Goal: Task Accomplishment & Management: Complete application form

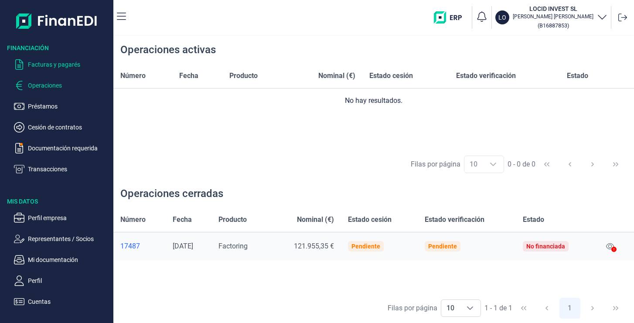
click at [48, 68] on p "Facturas y pagarés" at bounding box center [69, 64] width 82 height 10
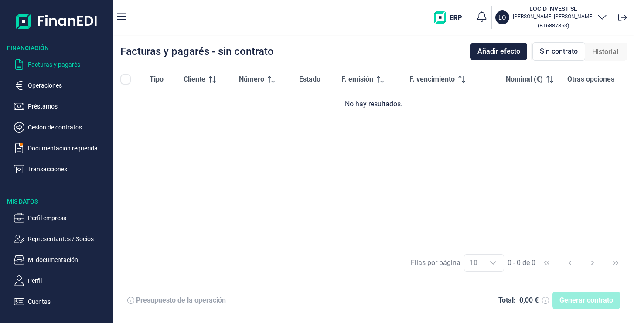
click at [569, 51] on span "Sin contrato" at bounding box center [559, 51] width 38 height 10
click at [52, 85] on p "Operaciones" at bounding box center [69, 85] width 82 height 10
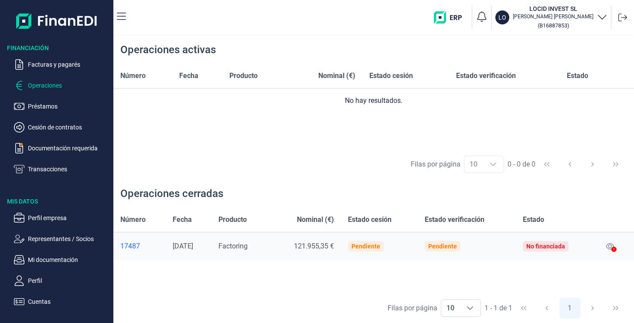
click at [123, 17] on icon "button" at bounding box center [121, 16] width 9 height 10
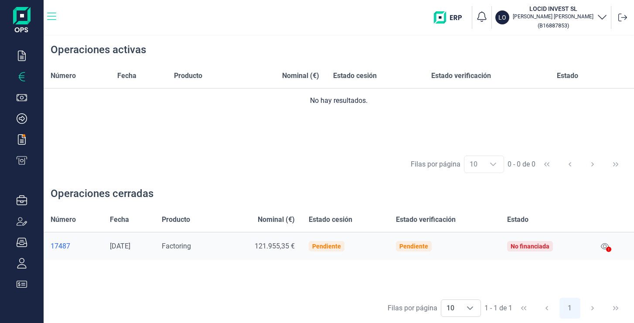
click at [51, 16] on icon "button" at bounding box center [51, 16] width 9 height 7
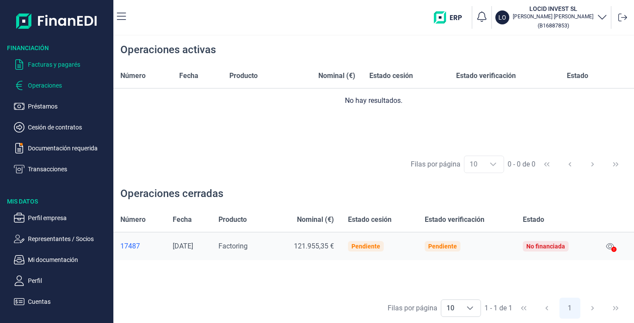
click at [47, 67] on p "Facturas y pagarés" at bounding box center [69, 64] width 82 height 10
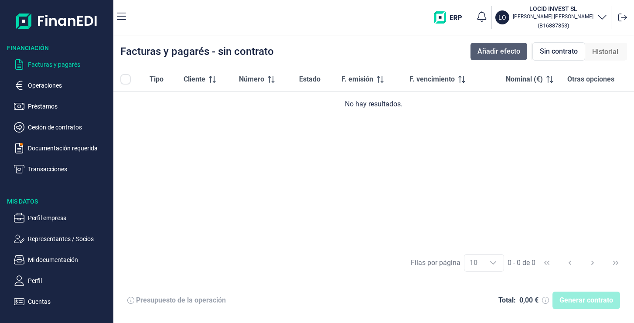
click at [507, 50] on span "Añadir efecto" at bounding box center [499, 51] width 43 height 10
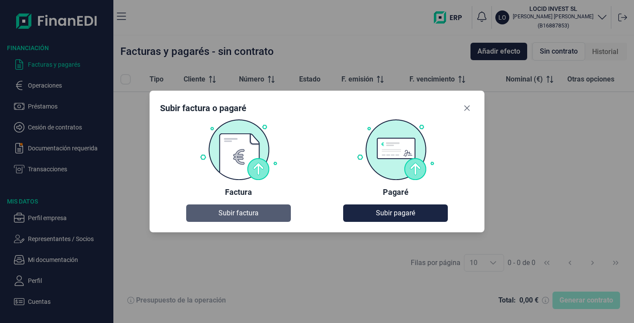
click at [246, 213] on span "Subir factura" at bounding box center [239, 213] width 40 height 10
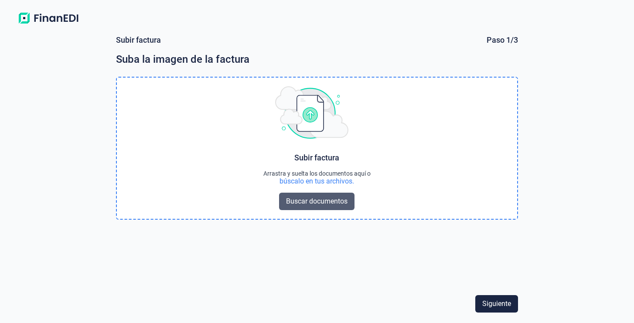
click at [321, 201] on span "Buscar documentos" at bounding box center [316, 201] width 61 height 10
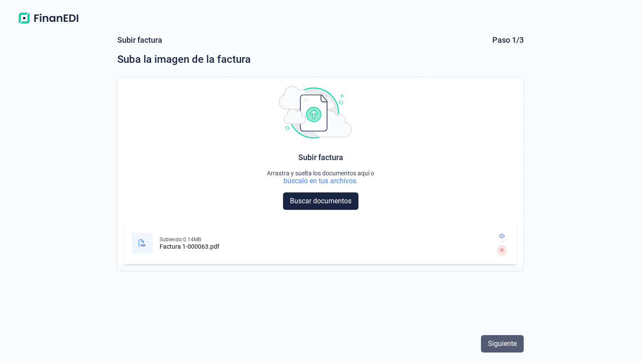
click at [509, 323] on span "Siguiente" at bounding box center [502, 343] width 29 height 10
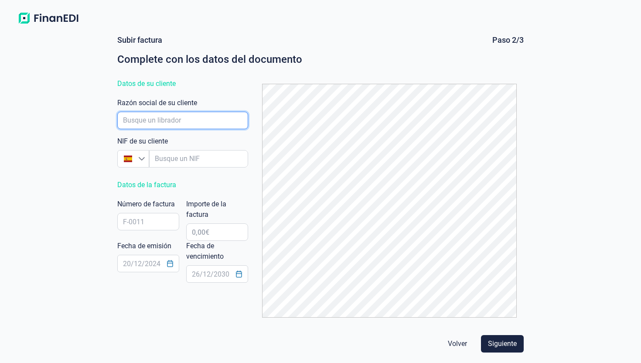
click at [161, 118] on input "empresaAutocomplete" at bounding box center [182, 120] width 131 height 17
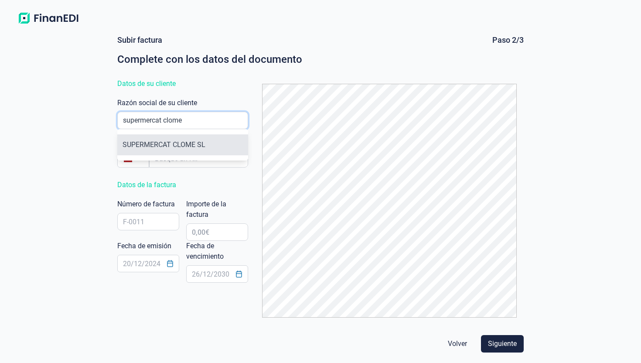
type input "supermercat clome"
click at [158, 147] on li "SUPERMERCAT CLOME SL" at bounding box center [182, 144] width 131 height 21
type input "B55132815"
type input "SUPERMERCAT CLOME SL"
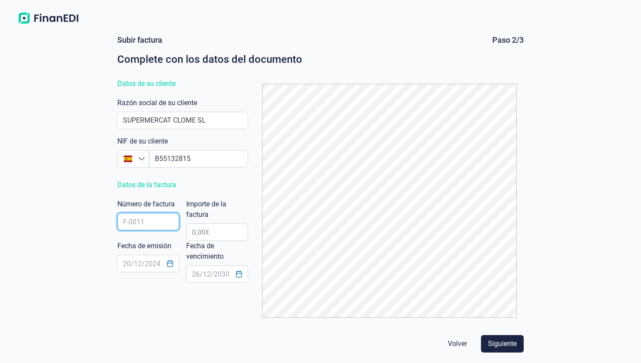
click at [165, 221] on input "text" at bounding box center [148, 221] width 62 height 17
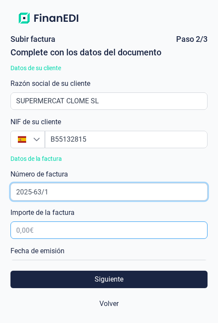
type input "2025-63/1"
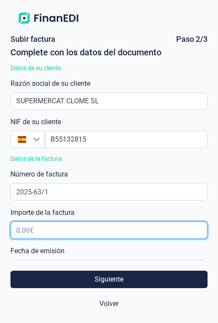
click at [46, 231] on input "text" at bounding box center [108, 230] width 197 height 17
type input "53.240,00 €"
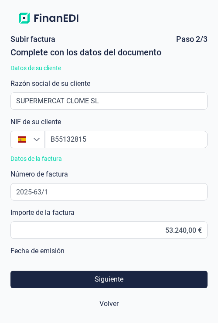
click at [96, 163] on div "Subir factura Paso 2/3 Complete con los datos del documento Datos de su cliente…" at bounding box center [109, 147] width 204 height 225
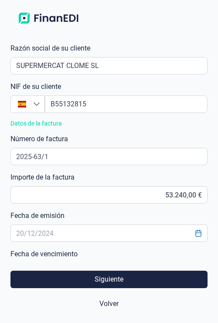
scroll to position [90, 0]
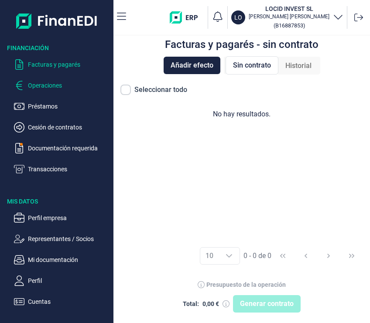
click at [55, 82] on p "Operaciones" at bounding box center [69, 85] width 82 height 10
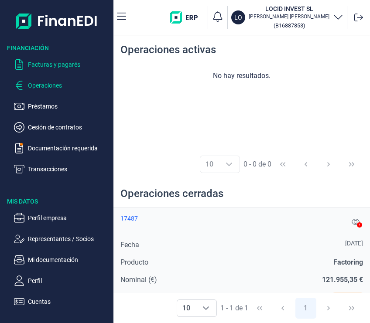
click at [45, 68] on p "Facturas y pagarés" at bounding box center [69, 64] width 82 height 10
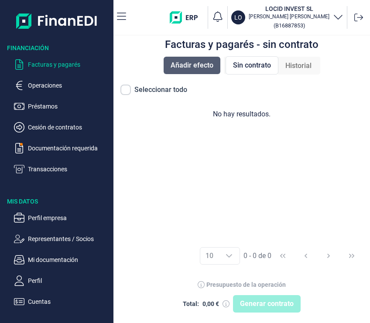
click at [200, 65] on span "Añadir efecto" at bounding box center [192, 65] width 43 height 10
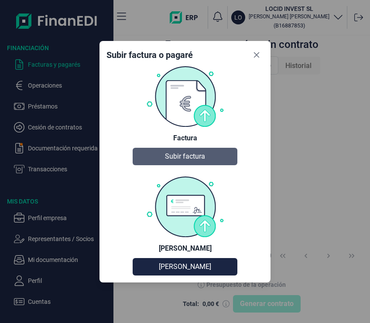
click at [193, 158] on span "Subir factura" at bounding box center [185, 156] width 40 height 10
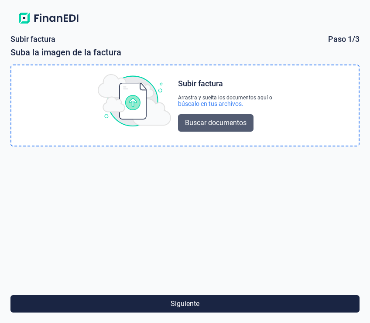
click at [209, 125] on span "Buscar documentos" at bounding box center [215, 123] width 61 height 10
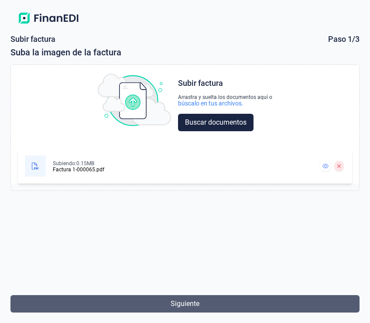
click at [211, 305] on button "Siguiente" at bounding box center [184, 303] width 349 height 17
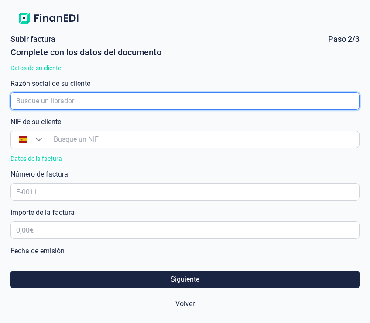
click at [58, 101] on input "empresaAutocomplete" at bounding box center [184, 100] width 349 height 17
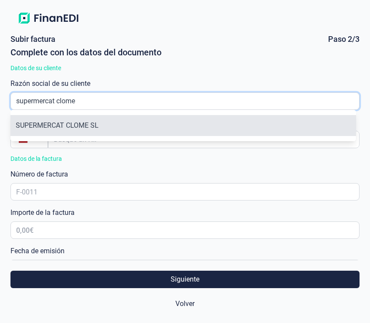
type input "supermercat clome"
click at [67, 122] on li "SUPERMERCAT CLOME SL" at bounding box center [182, 125] width 345 height 21
type input "B55132815"
type input "SUPERMERCAT CLOME SL"
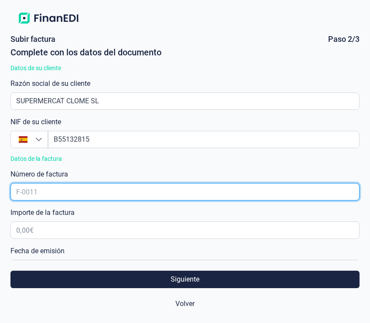
click at [58, 197] on input "text" at bounding box center [184, 191] width 349 height 17
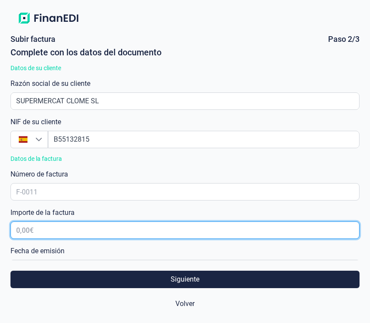
click at [23, 231] on input "text" at bounding box center [184, 230] width 349 height 17
type input "93.750,80 €"
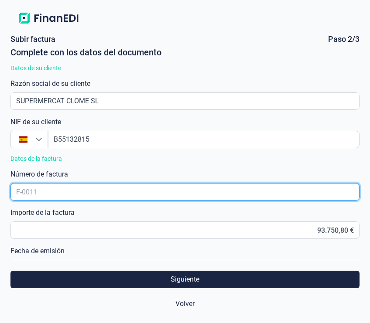
click at [105, 191] on input "text" at bounding box center [184, 191] width 349 height 17
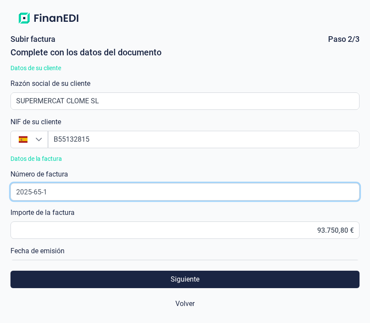
type input "2025-65-1"
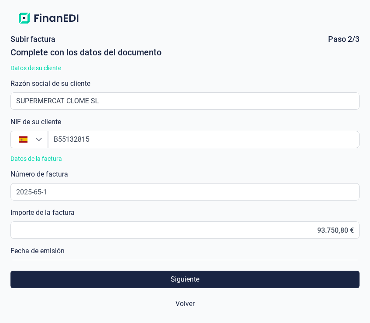
click at [132, 171] on div "Número de factura 2025-65-1" at bounding box center [184, 184] width 349 height 31
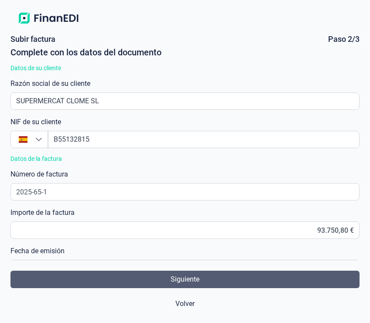
click at [179, 281] on span "Siguiente" at bounding box center [185, 279] width 29 height 10
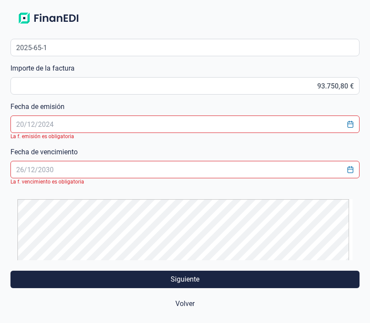
scroll to position [149, 0]
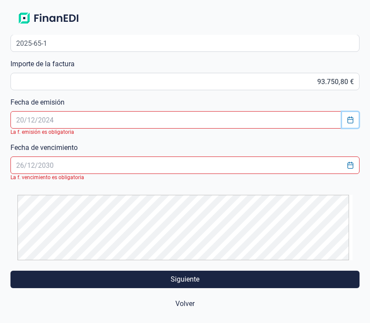
click at [290, 116] on button "Choose Date" at bounding box center [350, 120] width 17 height 16
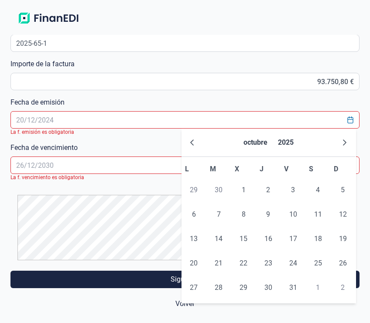
click at [221, 189] on span "30" at bounding box center [218, 189] width 17 height 17
drag, startPoint x: 222, startPoint y: 190, endPoint x: 199, endPoint y: 123, distance: 71.0
click at [222, 189] on span "30" at bounding box center [218, 189] width 17 height 17
click at [192, 145] on icon "Previous Month" at bounding box center [191, 142] width 7 height 7
click at [214, 283] on span "30" at bounding box center [218, 287] width 17 height 17
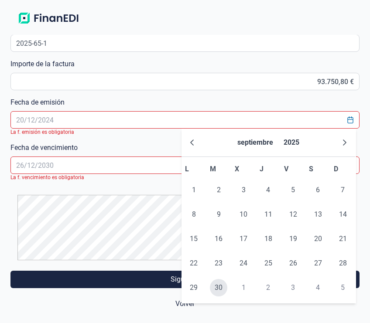
type input "[DATE]"
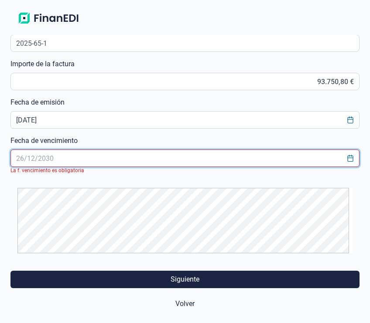
click at [90, 162] on input "text" at bounding box center [184, 158] width 349 height 17
click at [116, 163] on input "text" at bounding box center [184, 158] width 349 height 17
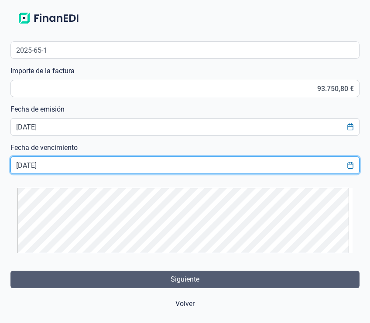
type input "[DATE]"
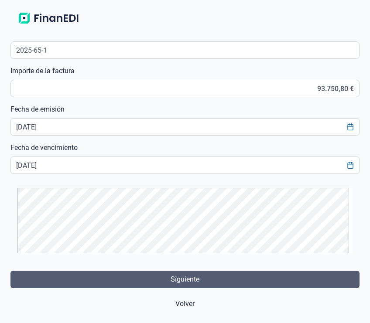
click at [202, 284] on button "Siguiente" at bounding box center [184, 279] width 349 height 17
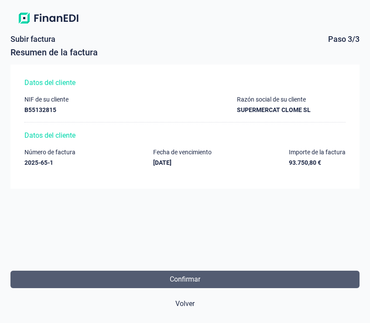
click at [182, 280] on span "Confirmar" at bounding box center [185, 279] width 31 height 10
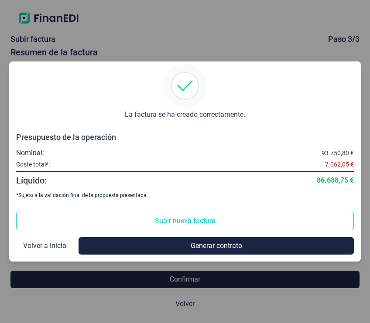
click at [48, 248] on span "Volver a Inicio" at bounding box center [44, 246] width 43 height 10
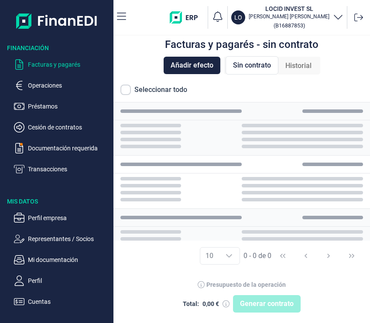
checkbox input "true"
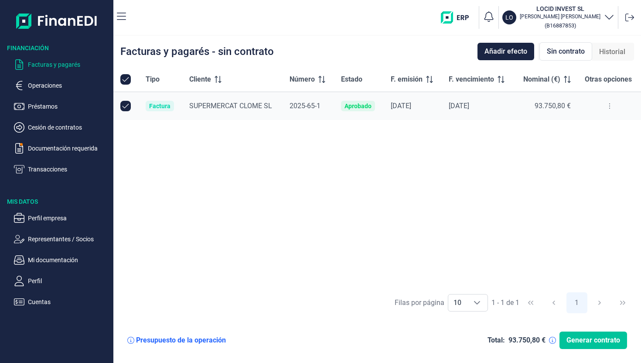
click at [290, 323] on span "Generar contrato" at bounding box center [594, 340] width 54 height 10
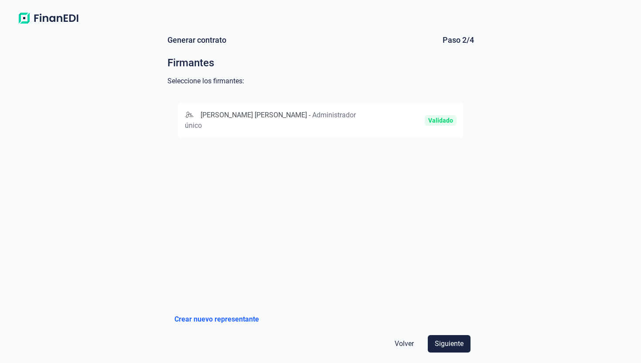
click at [290, 116] on div "Validado" at bounding box center [441, 120] width 32 height 10
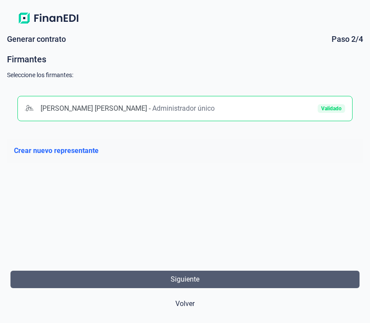
click at [188, 279] on span "Siguiente" at bounding box center [185, 279] width 29 height 10
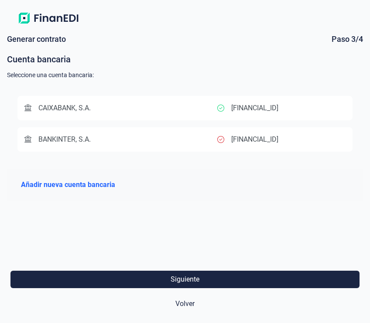
click at [92, 184] on span "Añadir nueva cuenta bancaria" at bounding box center [68, 185] width 94 height 10
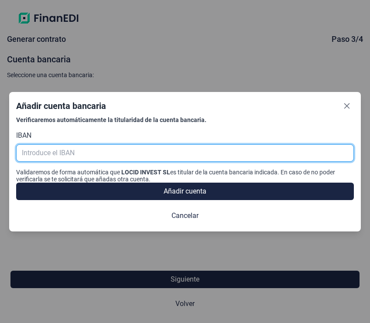
click at [89, 156] on input "text" at bounding box center [185, 152] width 338 height 17
paste input "[FINANCIAL_ID]"
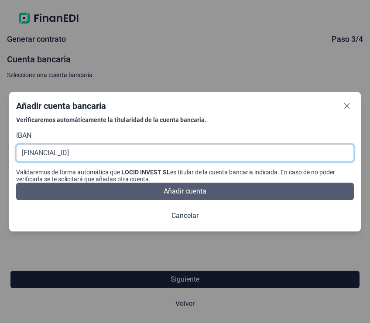
type input "[FINANCIAL_ID]"
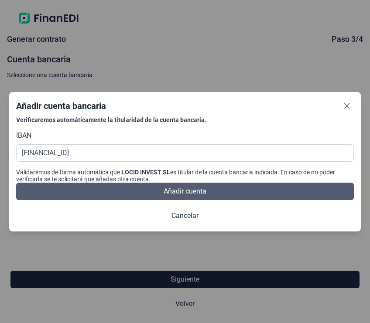
click at [189, 193] on span "Añadir cuenta" at bounding box center [185, 191] width 43 height 10
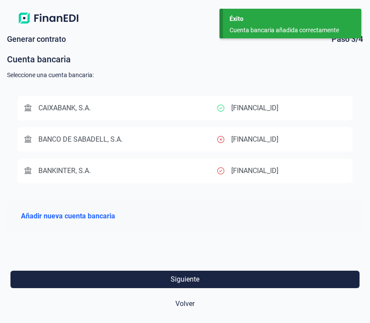
click at [249, 141] on p "[FINANCIAL_ID]" at bounding box center [254, 139] width 47 height 10
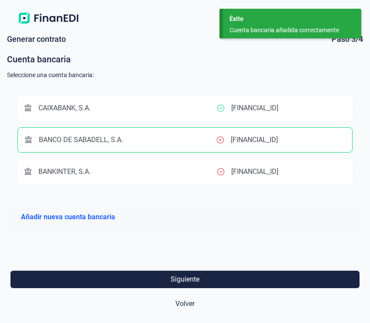
click at [218, 110] on icon at bounding box center [220, 108] width 7 height 7
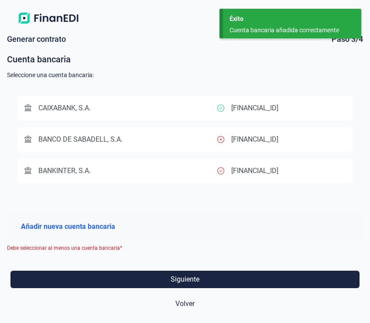
click at [188, 106] on div "CAIXABANK, S.A." at bounding box center [120, 108] width 193 height 10
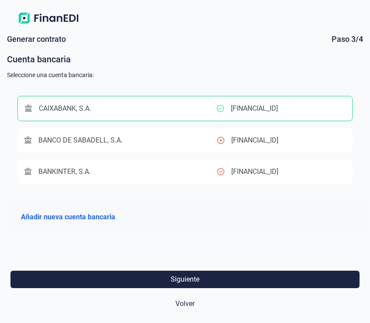
click at [261, 143] on p "[FINANCIAL_ID]" at bounding box center [254, 140] width 47 height 10
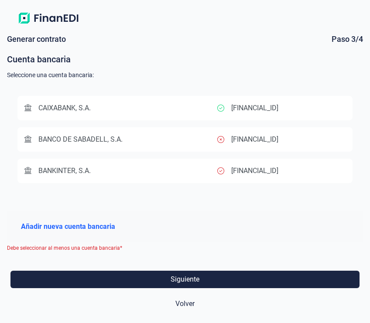
click at [264, 141] on p "[FINANCIAL_ID]" at bounding box center [254, 139] width 47 height 10
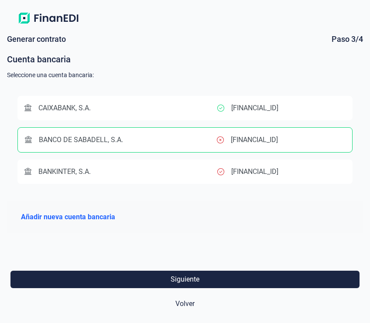
click at [264, 141] on p "[FINANCIAL_ID]" at bounding box center [254, 140] width 47 height 10
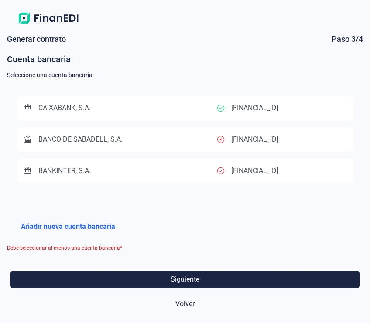
click at [251, 141] on p "[FINANCIAL_ID]" at bounding box center [254, 139] width 47 height 10
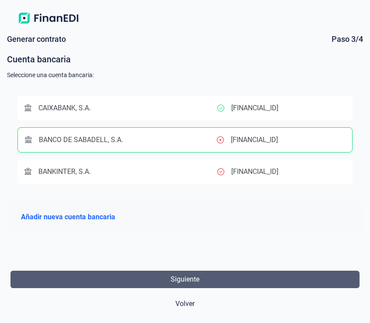
click at [202, 281] on button "Siguiente" at bounding box center [184, 279] width 349 height 17
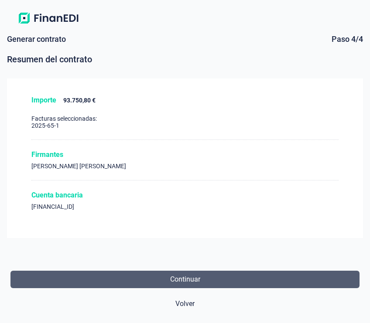
click at [189, 279] on span "Continuar" at bounding box center [185, 279] width 30 height 10
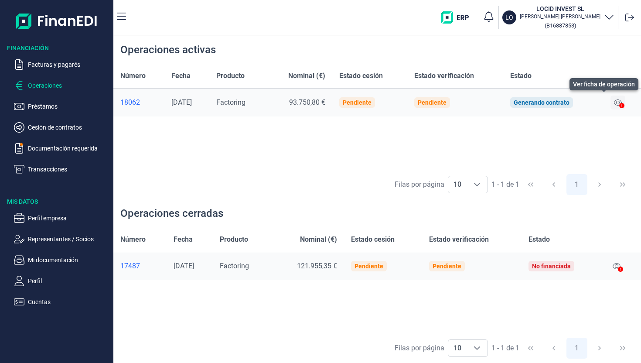
click at [290, 102] on icon at bounding box center [618, 102] width 8 height 7
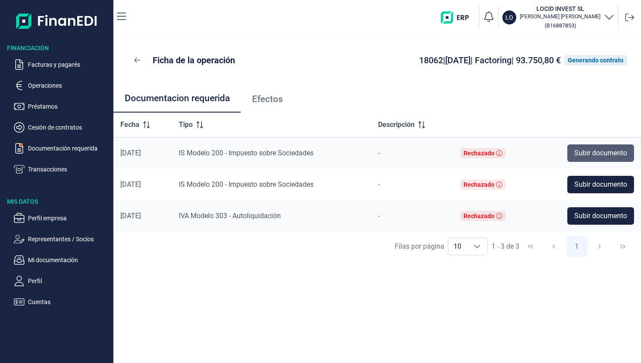
click at [290, 149] on span "Subir documento" at bounding box center [600, 153] width 53 height 10
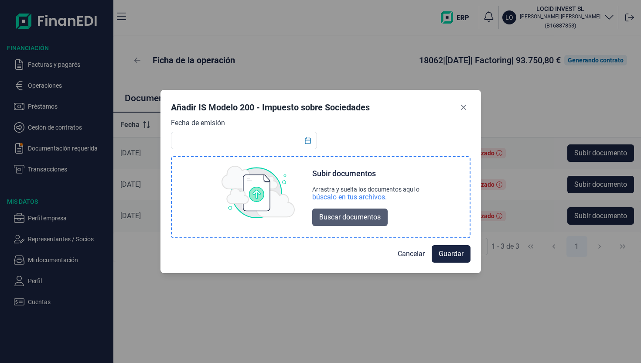
click at [290, 214] on span "Buscar documentos" at bounding box center [349, 217] width 61 height 10
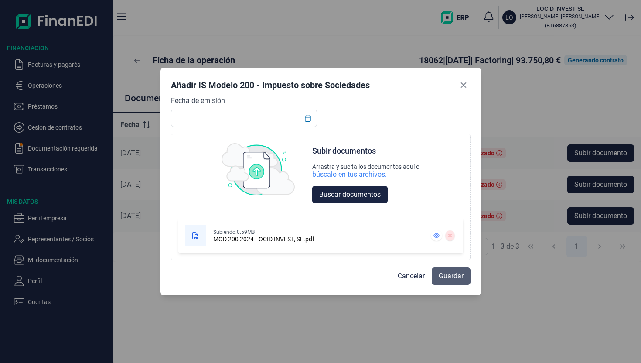
click at [290, 279] on span "Guardar" at bounding box center [451, 276] width 25 height 10
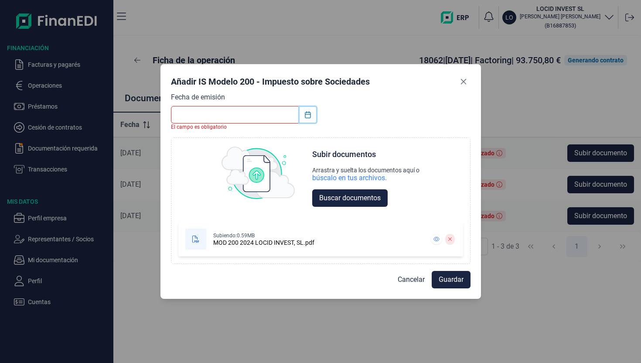
click at [290, 114] on icon "Choose Date" at bounding box center [307, 114] width 7 height 7
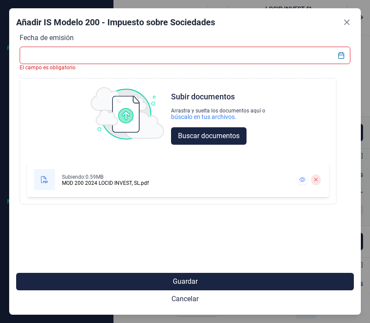
click at [290, 57] on input "text" at bounding box center [185, 55] width 331 height 17
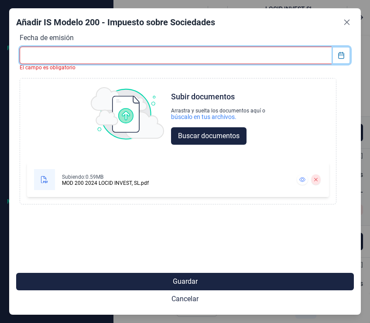
click at [290, 55] on icon "Choose Date" at bounding box center [341, 55] width 7 height 7
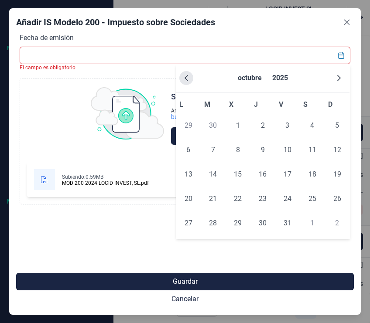
click at [181, 78] on button "Previous Month" at bounding box center [186, 78] width 14 height 14
click at [183, 77] on icon "Previous Month" at bounding box center [186, 78] width 7 height 7
click at [184, 77] on icon "Previous Month" at bounding box center [186, 78] width 7 height 7
click at [289, 198] on span "25" at bounding box center [287, 198] width 17 height 17
type input "[DATE]"
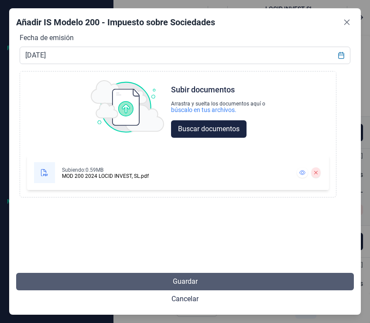
click at [181, 280] on span "Guardar" at bounding box center [185, 282] width 25 height 10
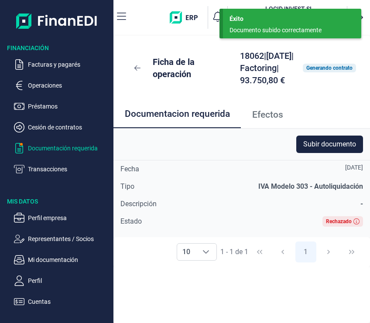
click at [49, 149] on p "Documentación requerida" at bounding box center [69, 148] width 82 height 10
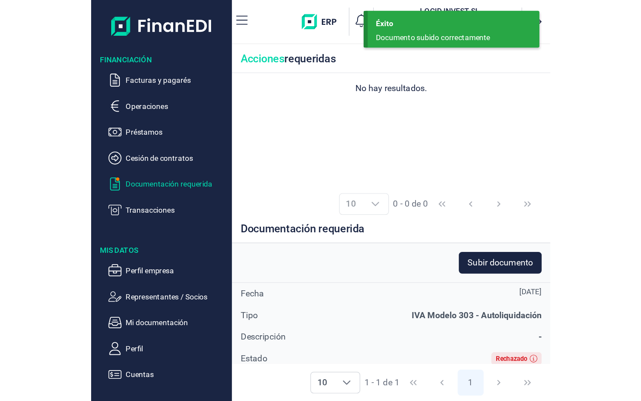
scroll to position [11, 0]
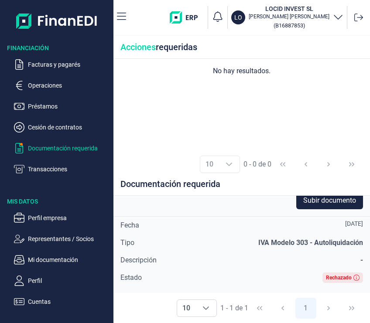
click at [290, 259] on div "-" at bounding box center [263, 260] width 199 height 10
click at [290, 282] on div "Rechazado" at bounding box center [342, 278] width 41 height 10
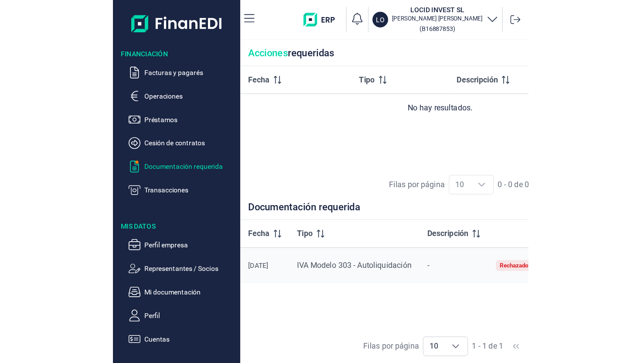
scroll to position [0, 0]
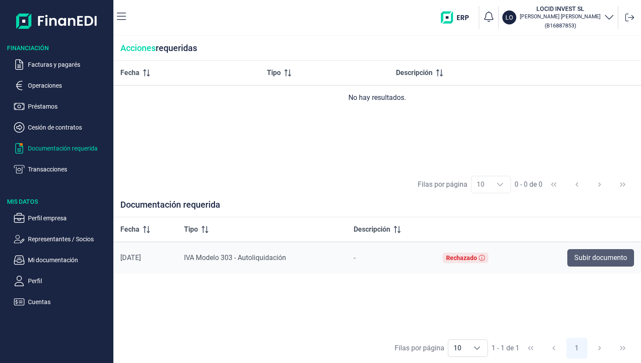
click at [290, 257] on span "Subir documento" at bounding box center [600, 258] width 53 height 10
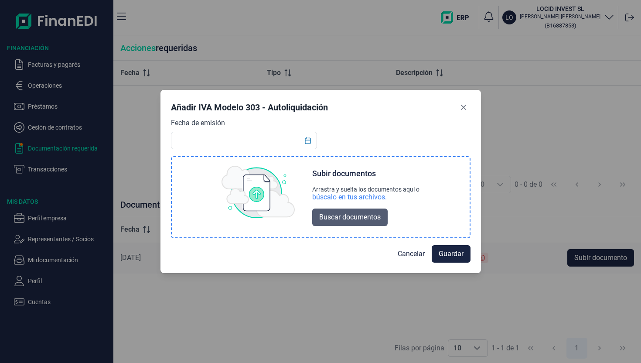
click at [290, 216] on span "Buscar documentos" at bounding box center [349, 217] width 61 height 10
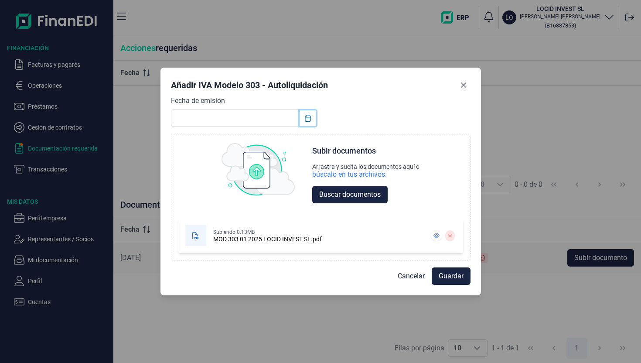
click at [290, 117] on icon "Choose Date" at bounding box center [308, 118] width 6 height 7
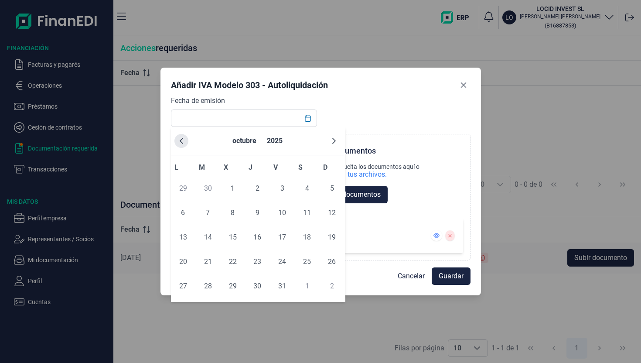
click at [184, 143] on icon "Previous Month" at bounding box center [181, 140] width 7 height 7
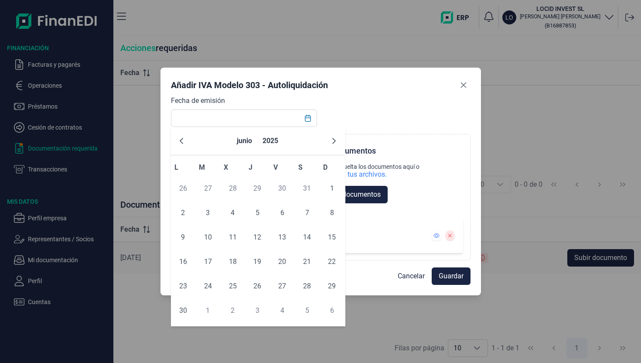
click at [184, 143] on icon "Previous Month" at bounding box center [181, 140] width 7 height 7
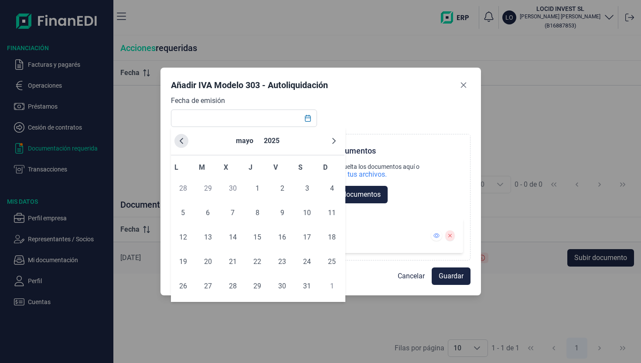
click at [184, 143] on icon "Previous Month" at bounding box center [181, 140] width 7 height 7
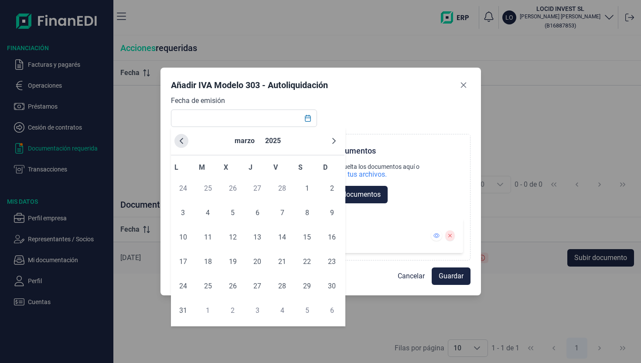
click at [184, 143] on icon "Previous Month" at bounding box center [181, 140] width 7 height 7
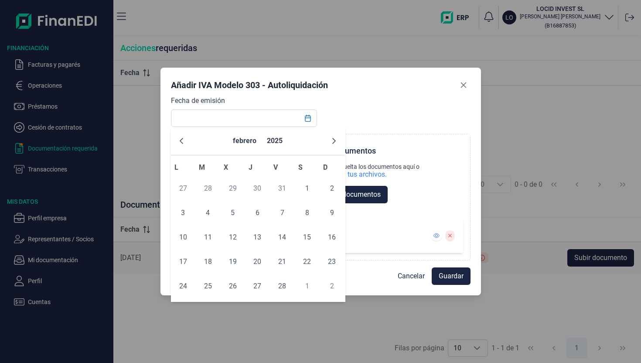
drag, startPoint x: 226, startPoint y: 260, endPoint x: 222, endPoint y: 258, distance: 4.6
click at [224, 258] on td "19" at bounding box center [232, 261] width 25 height 24
click at [234, 259] on span "19" at bounding box center [232, 261] width 17 height 17
type input "[DATE]"
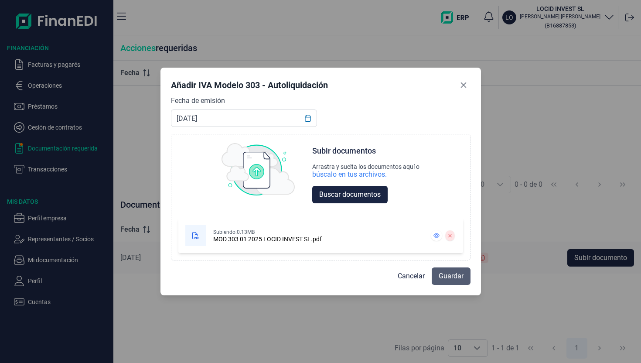
click at [290, 276] on span "Guardar" at bounding box center [451, 276] width 25 height 10
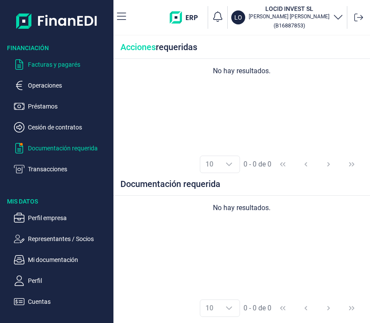
click at [54, 66] on p "Facturas y pagarés" at bounding box center [69, 64] width 82 height 10
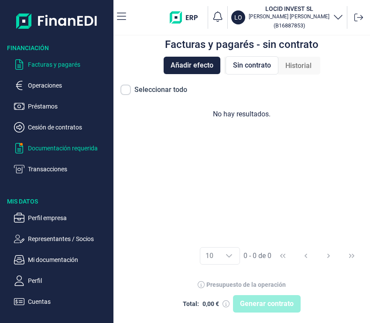
click at [53, 149] on p "Documentación requerida" at bounding box center [69, 148] width 82 height 10
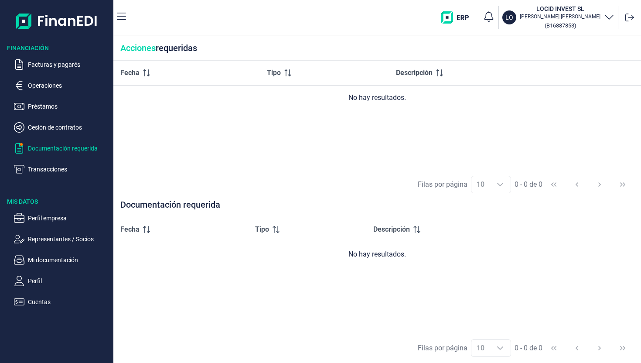
click at [55, 150] on p "Documentación requerida" at bounding box center [69, 148] width 82 height 10
click at [59, 130] on p "Cesión de contratos" at bounding box center [69, 127] width 82 height 10
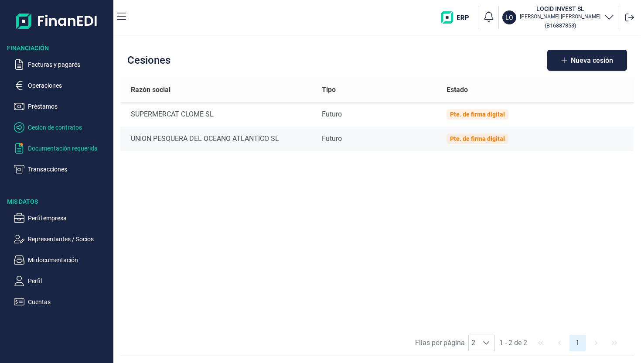
click at [69, 144] on p "Documentación requerida" at bounding box center [69, 148] width 82 height 10
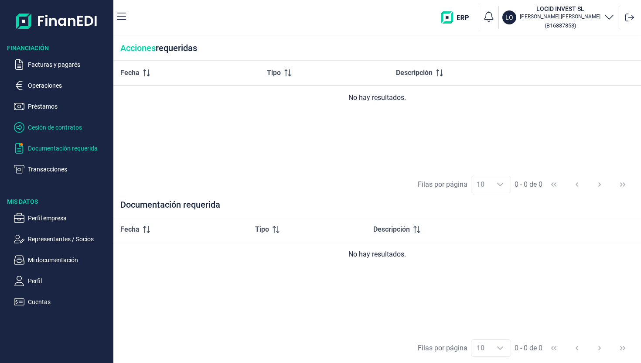
click at [68, 126] on p "Cesión de contratos" at bounding box center [69, 127] width 82 height 10
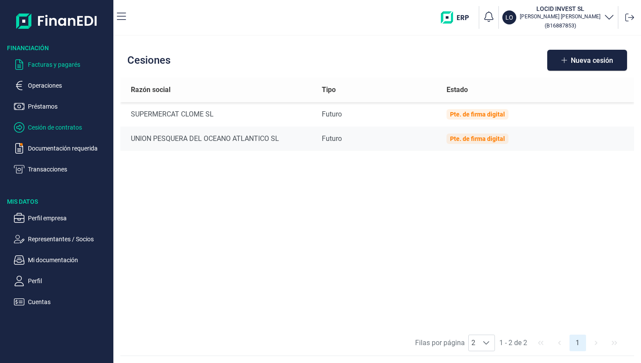
click at [64, 65] on p "Facturas y pagarés" at bounding box center [69, 64] width 82 height 10
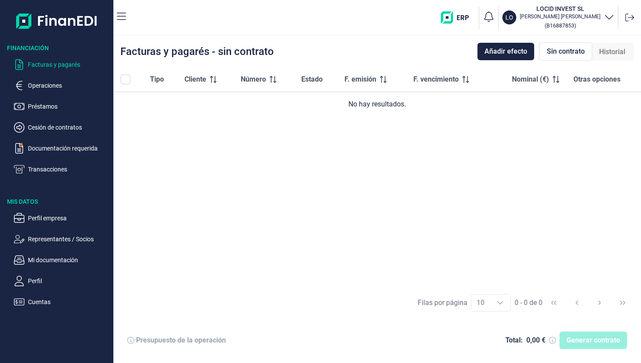
drag, startPoint x: 553, startPoint y: 57, endPoint x: 544, endPoint y: 55, distance: 8.5
click at [290, 57] on div "Sin contrato" at bounding box center [566, 51] width 53 height 18
click at [290, 52] on span "Historial" at bounding box center [612, 52] width 26 height 10
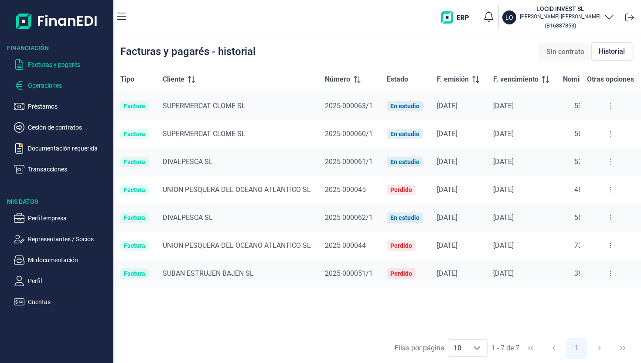
click at [47, 88] on p "Operaciones" at bounding box center [69, 85] width 82 height 10
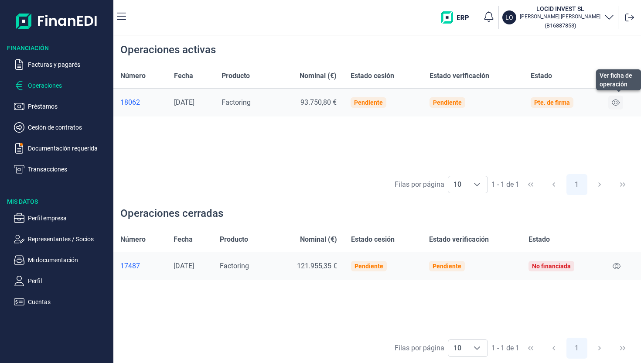
click at [290, 102] on icon at bounding box center [616, 102] width 8 height 7
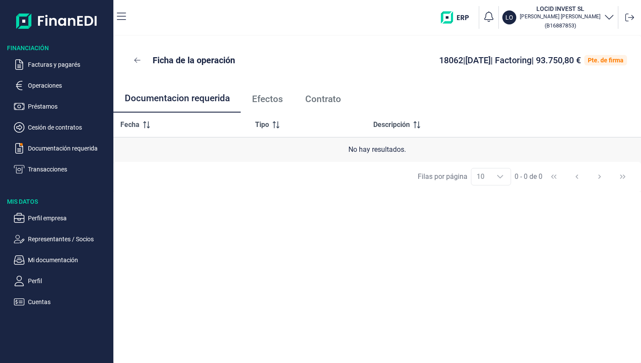
click at [278, 97] on span "Efectos" at bounding box center [267, 99] width 31 height 9
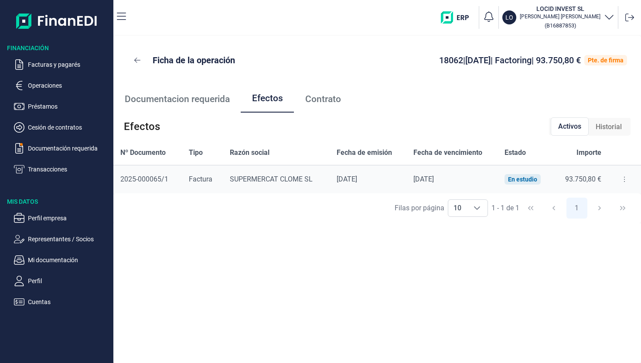
click at [290, 98] on span "Contrato" at bounding box center [323, 99] width 36 height 9
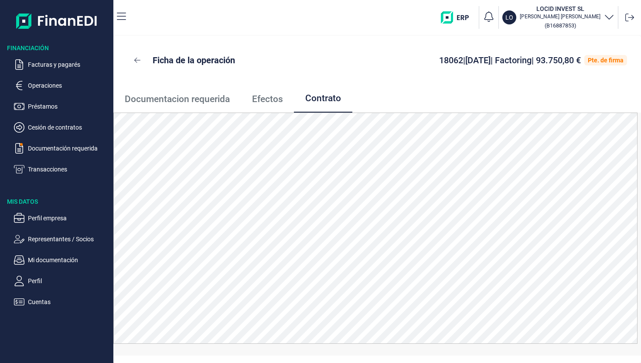
click at [280, 99] on span "Efectos" at bounding box center [267, 99] width 31 height 9
